Goal: Task Accomplishment & Management: Manage account settings

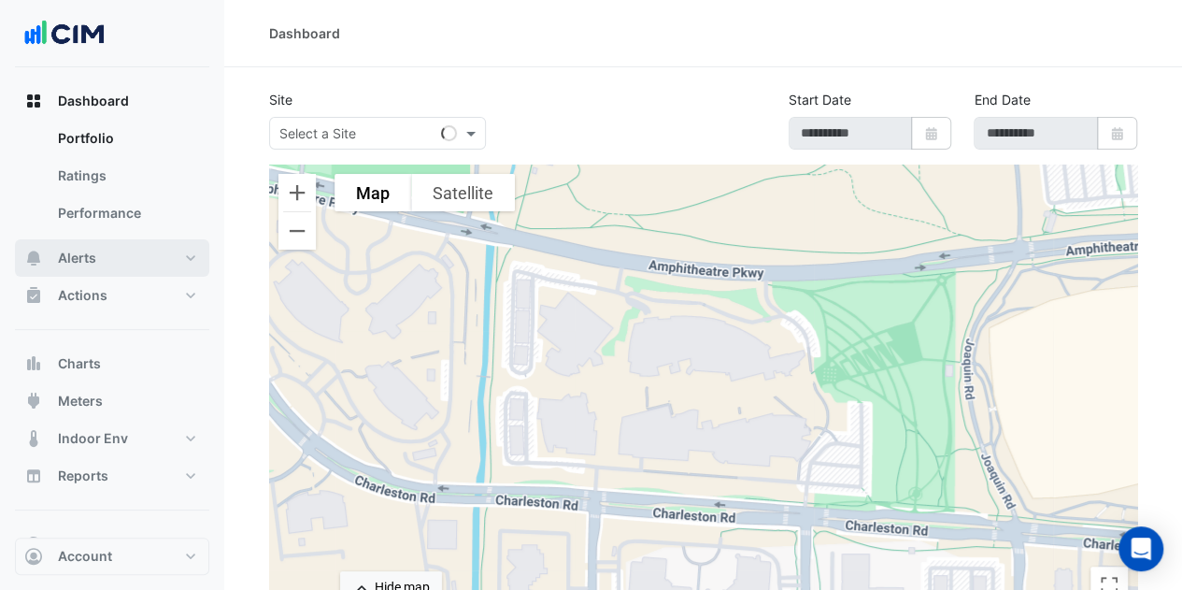
click at [123, 256] on button "Alerts" at bounding box center [112, 257] width 194 height 37
click at [369, 133] on input "text" at bounding box center [358, 134] width 159 height 20
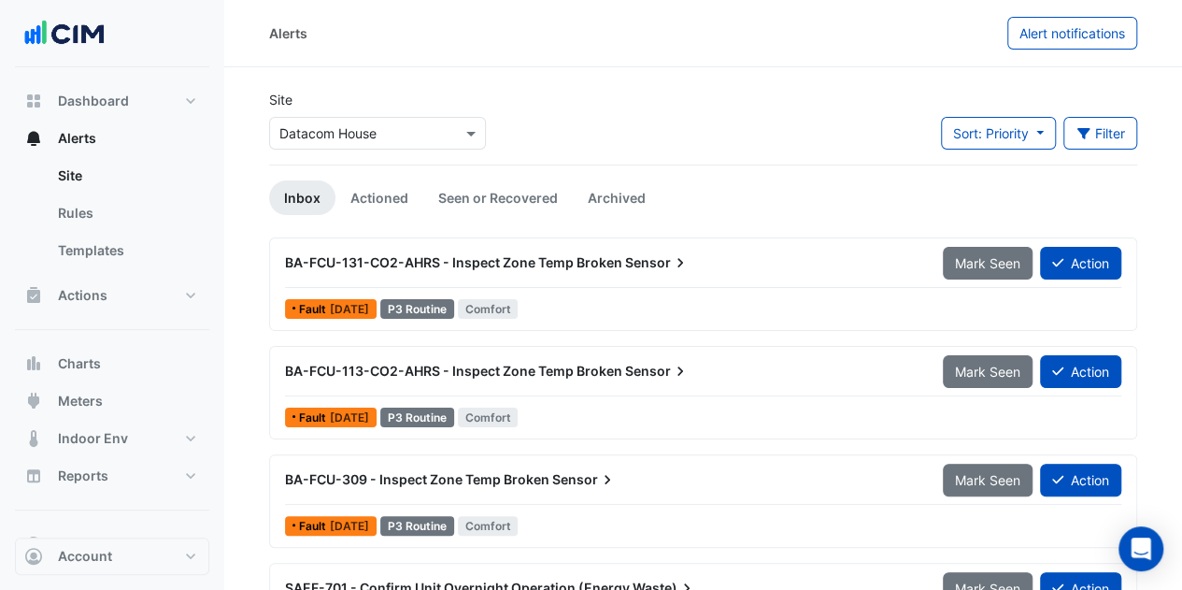
click at [369, 132] on input "text" at bounding box center [358, 134] width 159 height 20
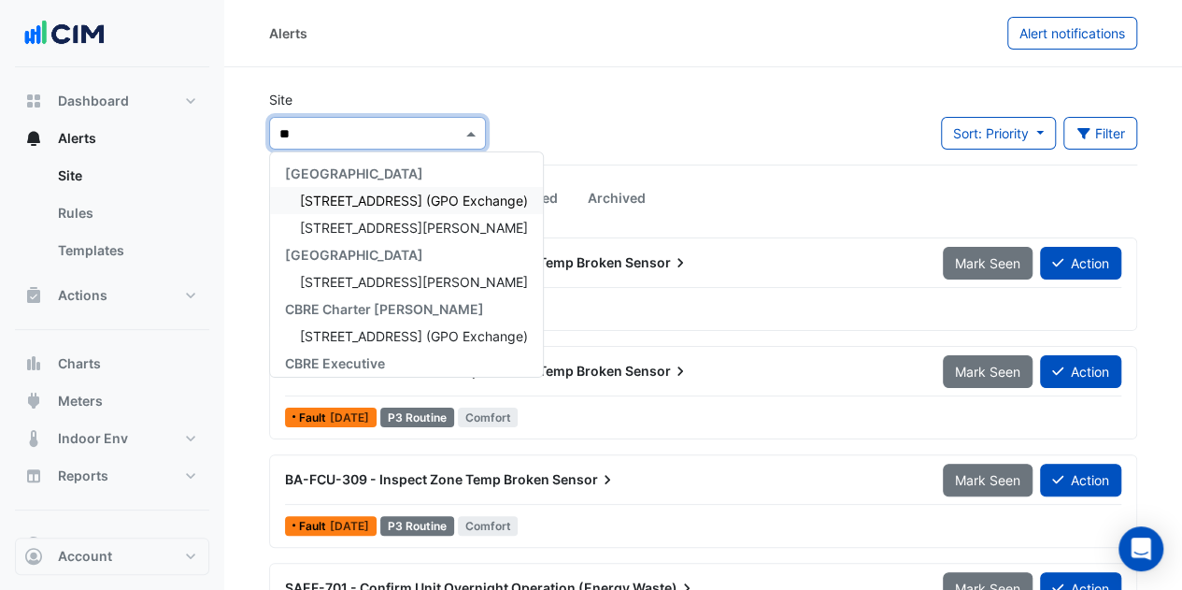
type input "*"
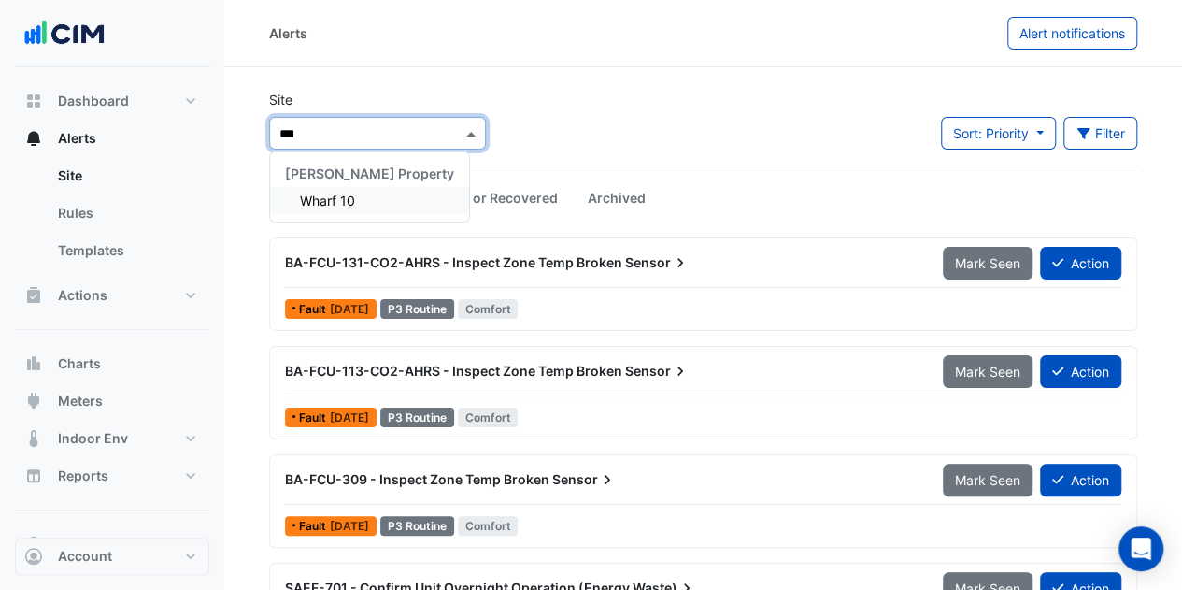
type input "****"
click at [340, 192] on span "Wharf 10" at bounding box center [327, 200] width 55 height 16
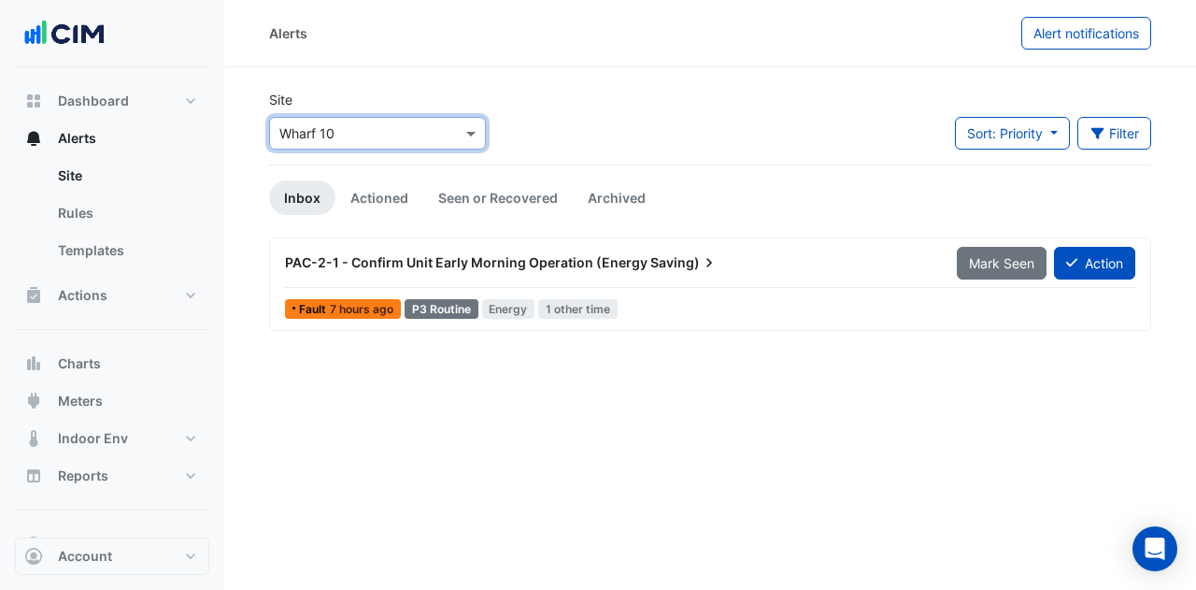
click at [377, 196] on link "Actioned" at bounding box center [379, 197] width 88 height 35
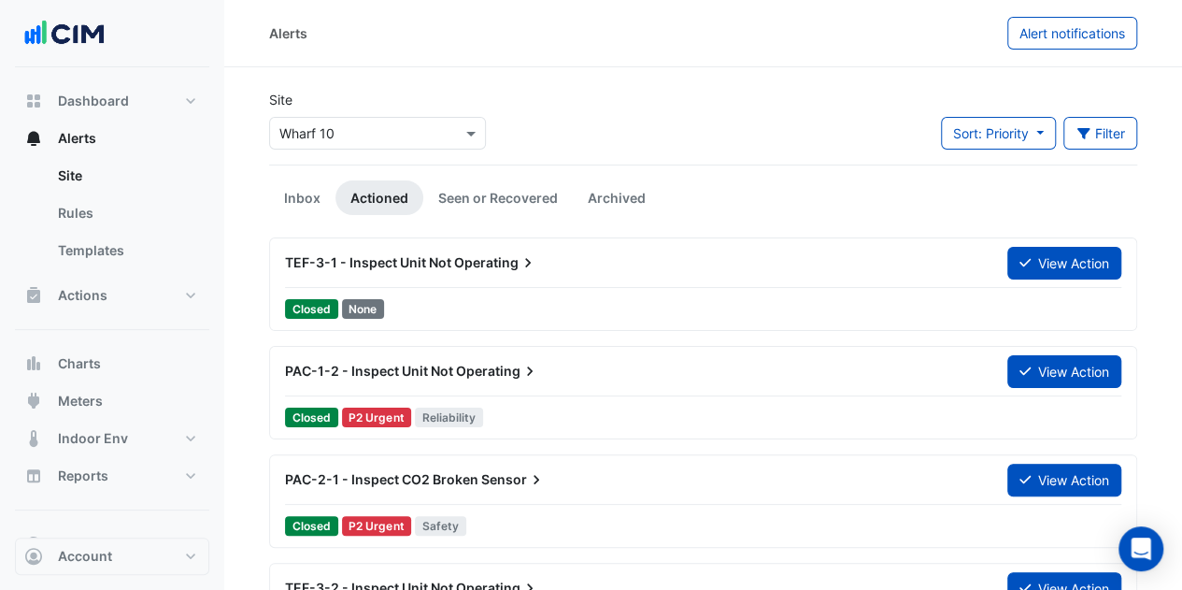
click at [458, 195] on link "Seen or Recovered" at bounding box center [497, 197] width 149 height 35
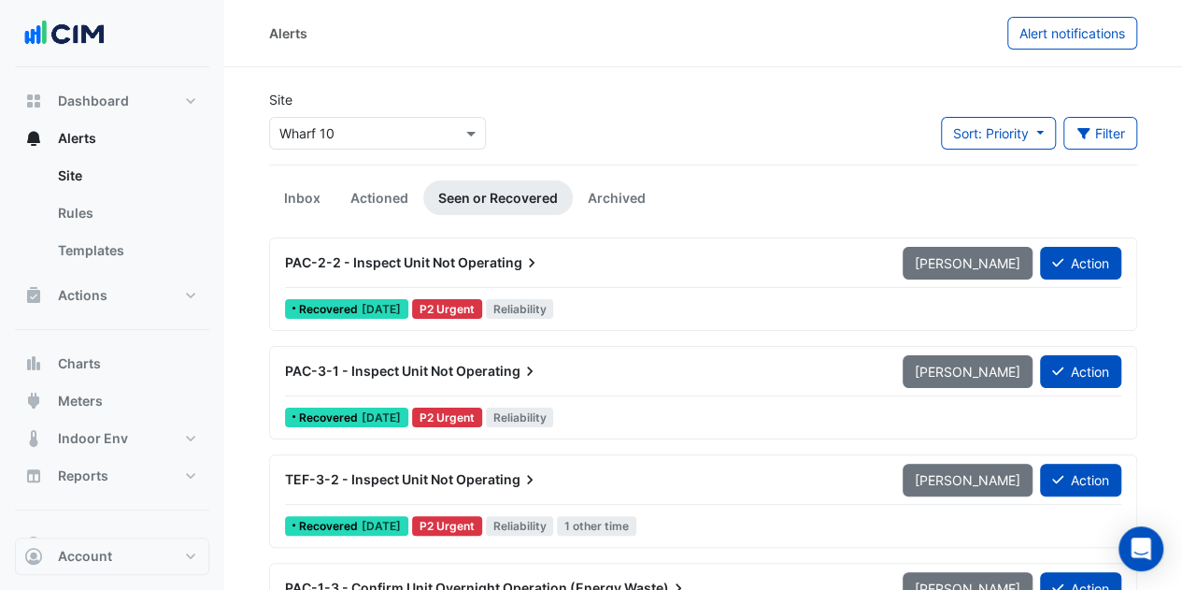
click at [626, 192] on link "Archived" at bounding box center [617, 197] width 88 height 35
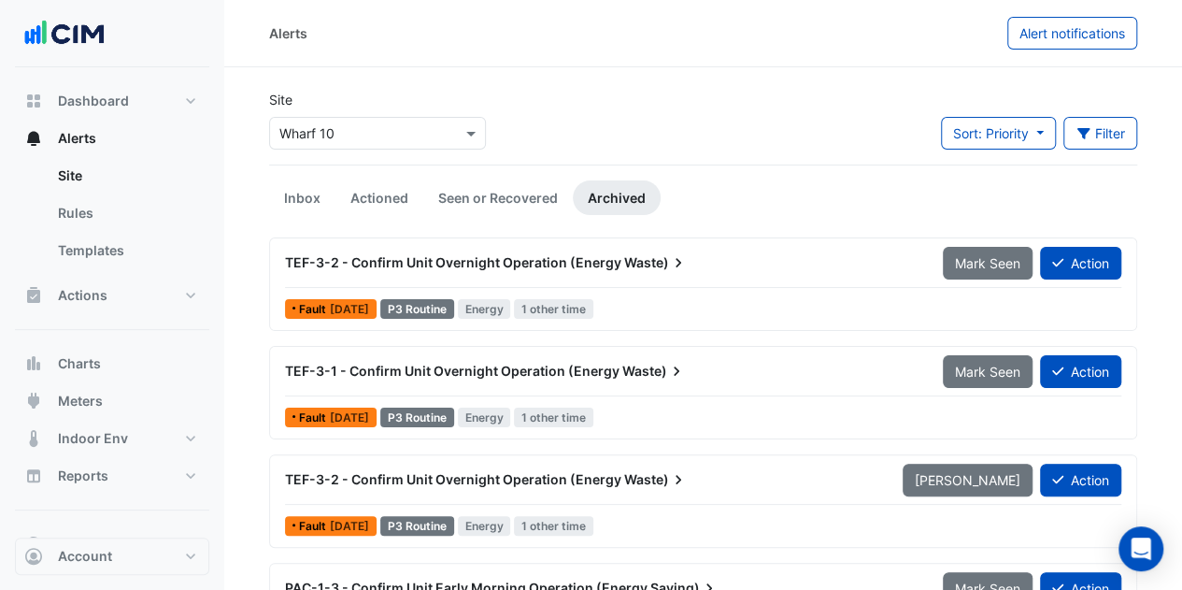
click at [471, 210] on link "Seen or Recovered" at bounding box center [497, 197] width 149 height 35
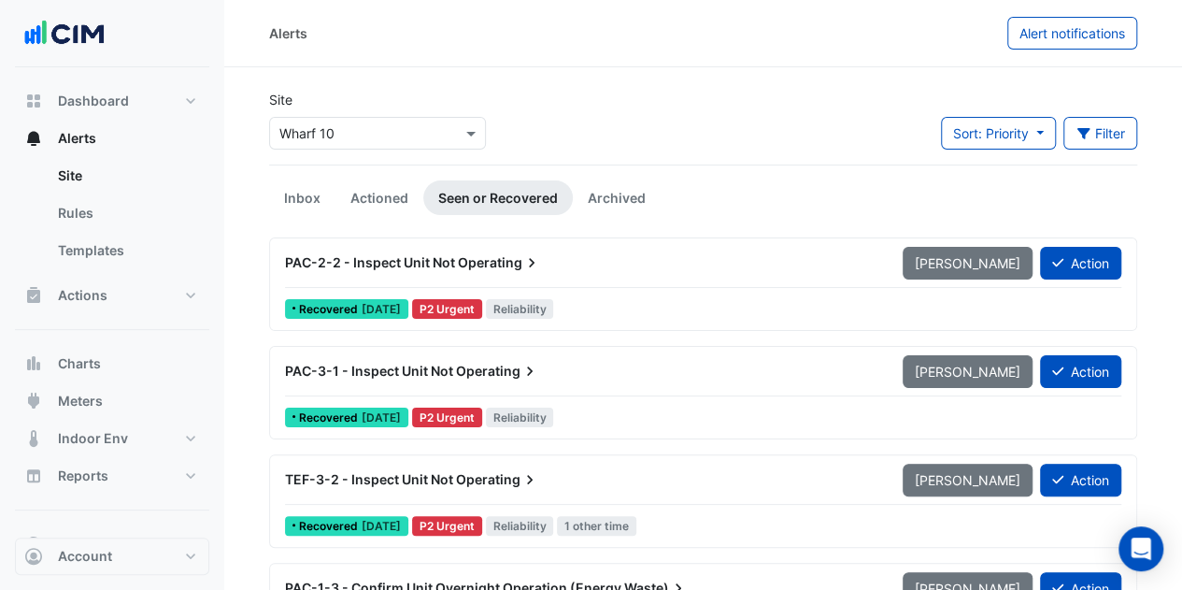
click at [387, 188] on link "Actioned" at bounding box center [379, 197] width 88 height 35
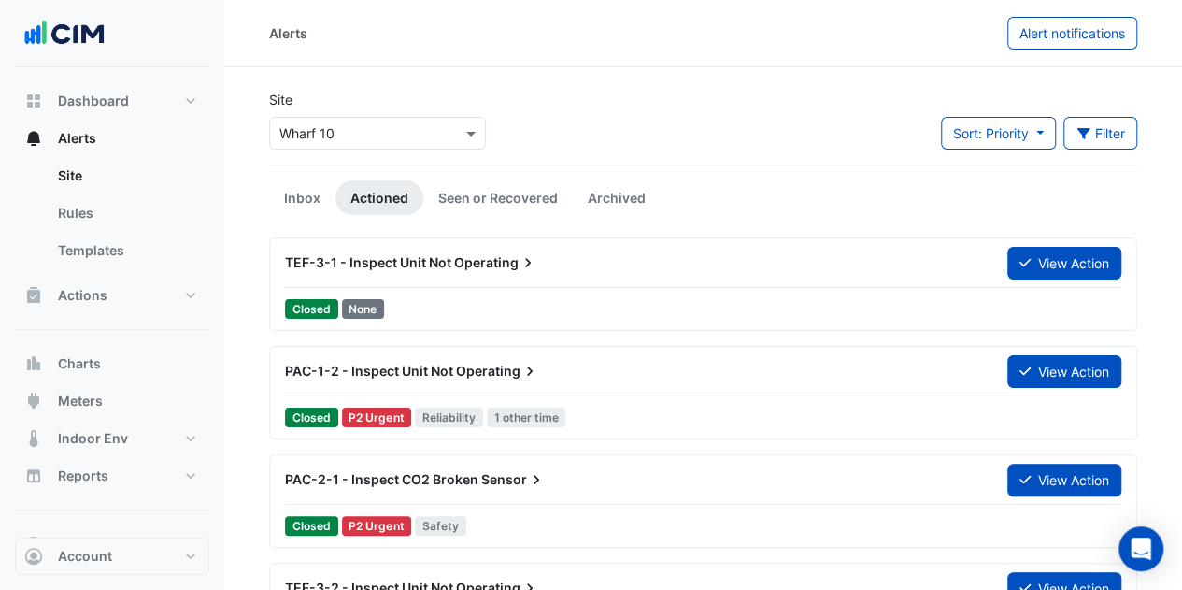
click at [293, 203] on link "Inbox" at bounding box center [302, 197] width 66 height 35
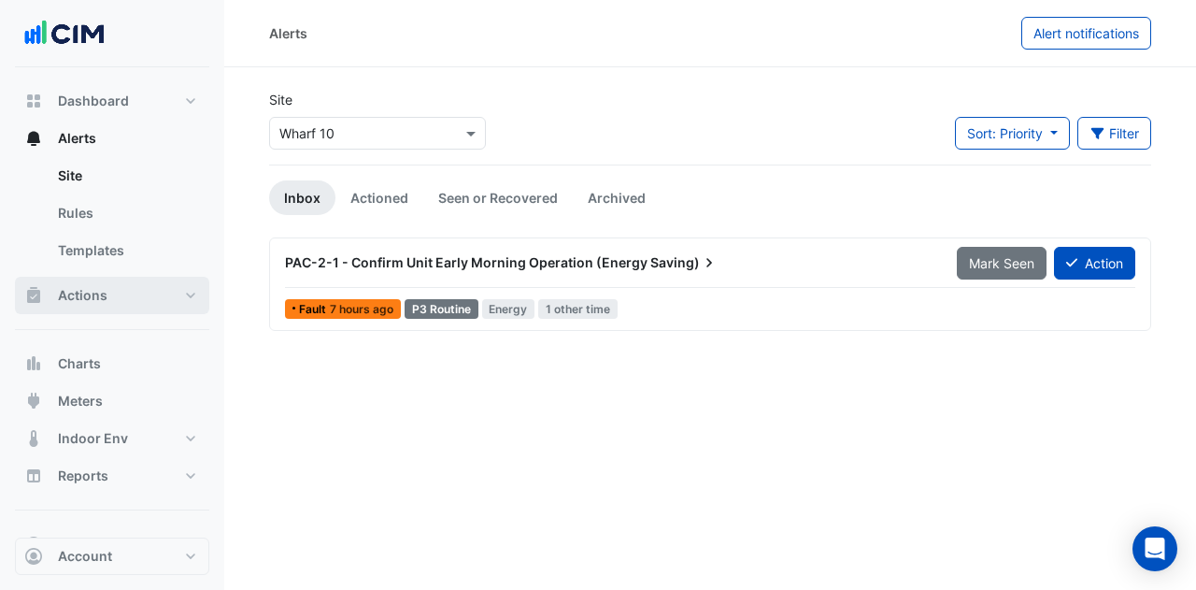
click at [72, 307] on button "Actions" at bounding box center [112, 295] width 194 height 37
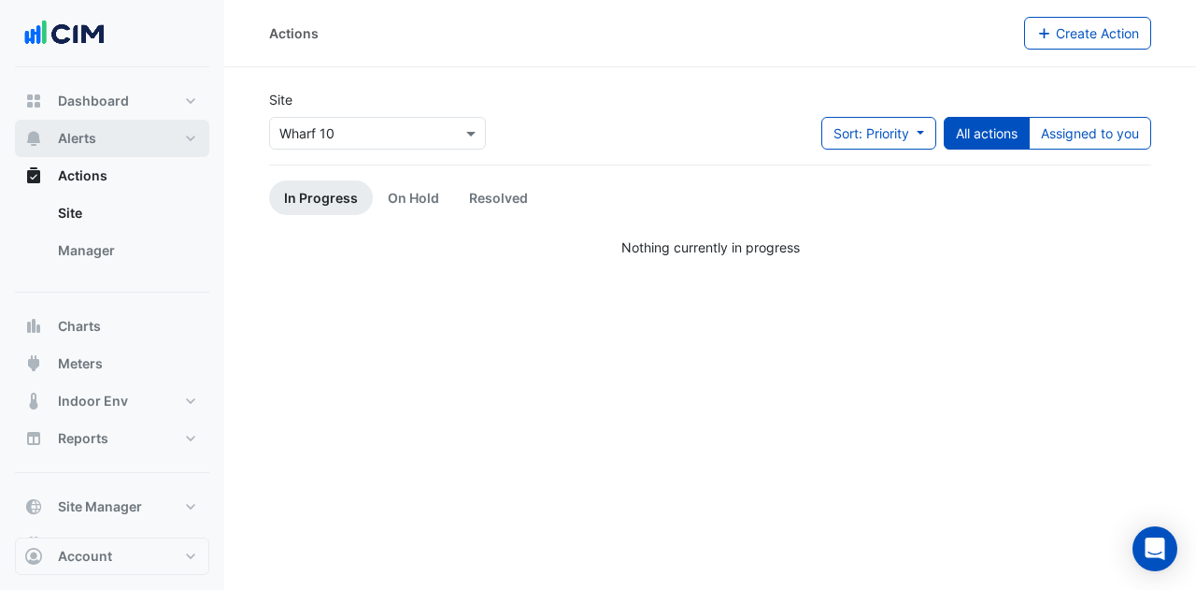
click at [146, 148] on button "Alerts" at bounding box center [112, 138] width 194 height 37
